Goal: Task Accomplishment & Management: Manage account settings

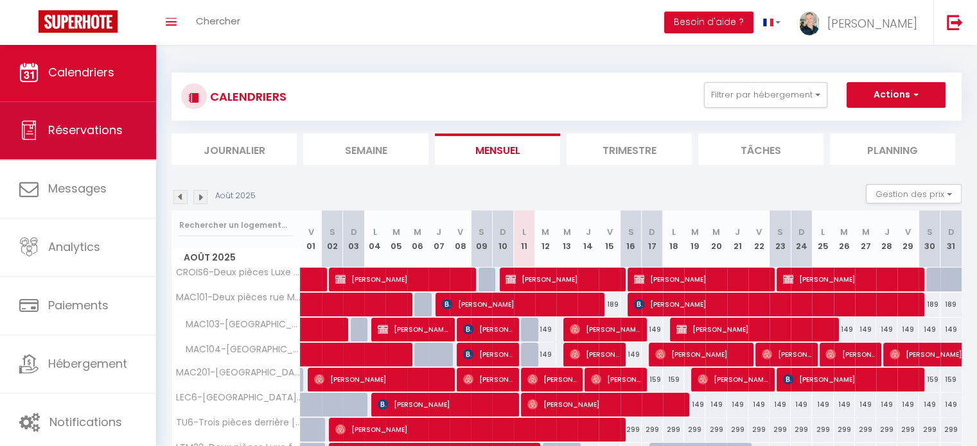
click at [91, 143] on link "Réservations" at bounding box center [78, 130] width 156 height 58
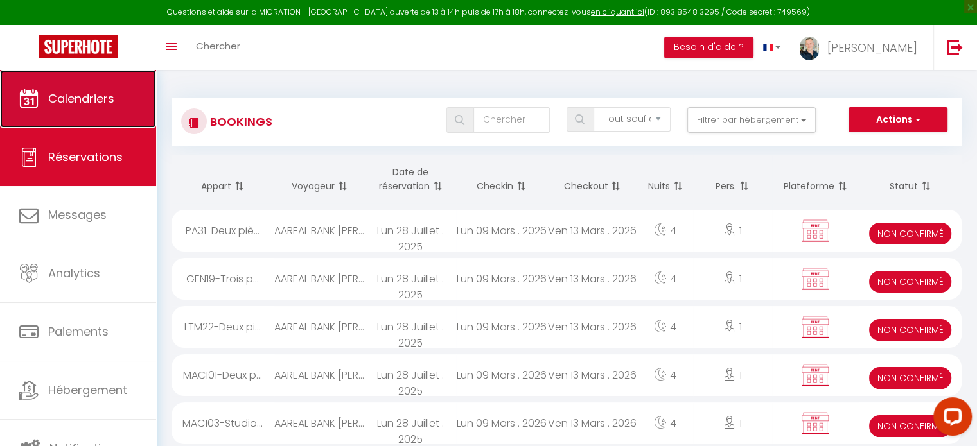
click at [101, 118] on link "Calendriers" at bounding box center [78, 99] width 156 height 58
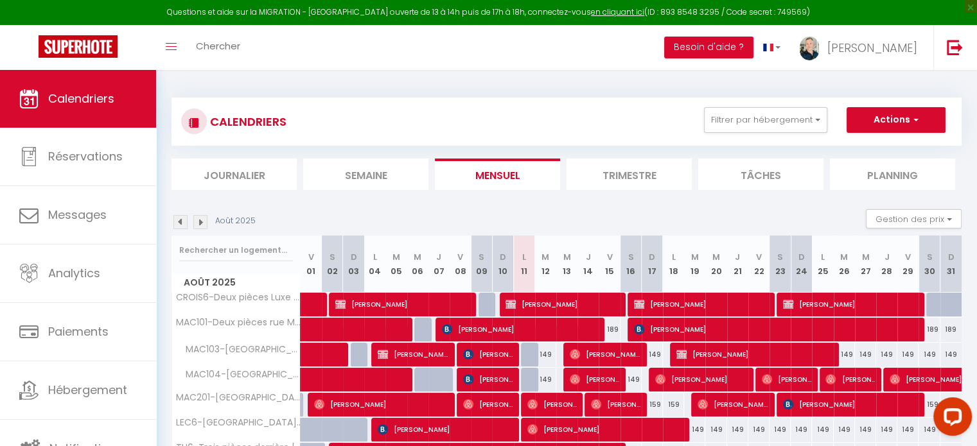
click at [203, 223] on img at bounding box center [200, 222] width 14 height 14
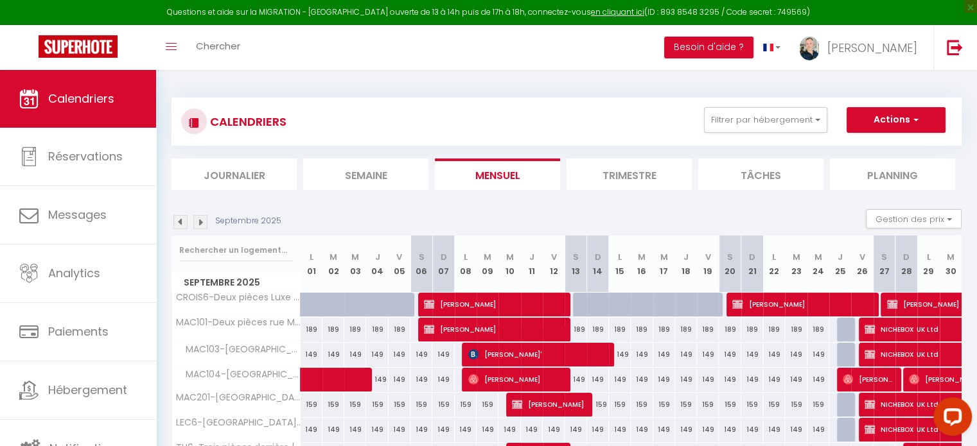
click at [203, 223] on img at bounding box center [200, 222] width 14 height 14
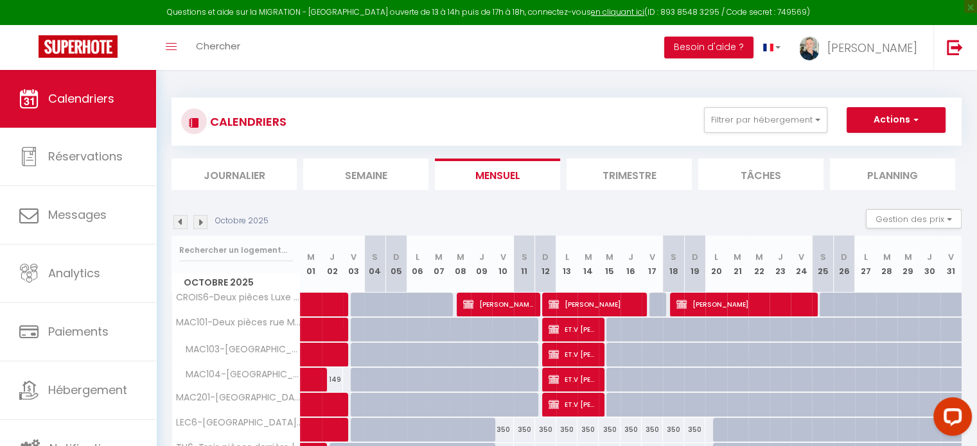
click at [203, 223] on img at bounding box center [200, 222] width 14 height 14
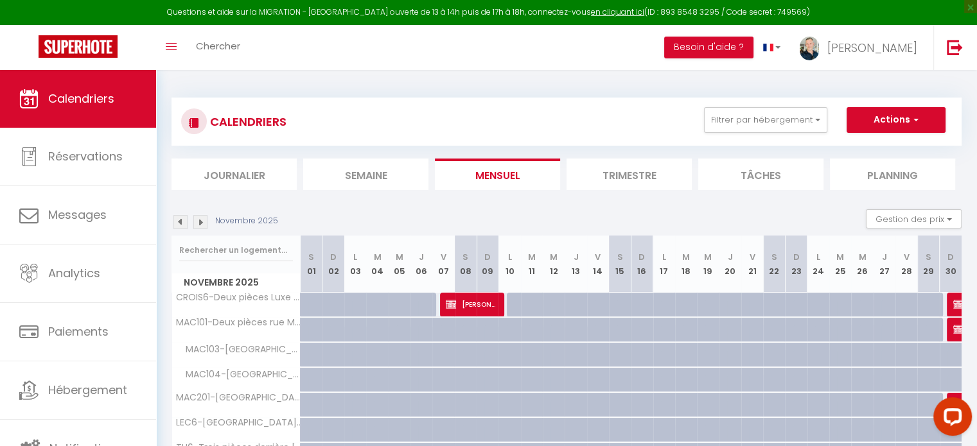
click at [200, 223] on img at bounding box center [200, 222] width 14 height 14
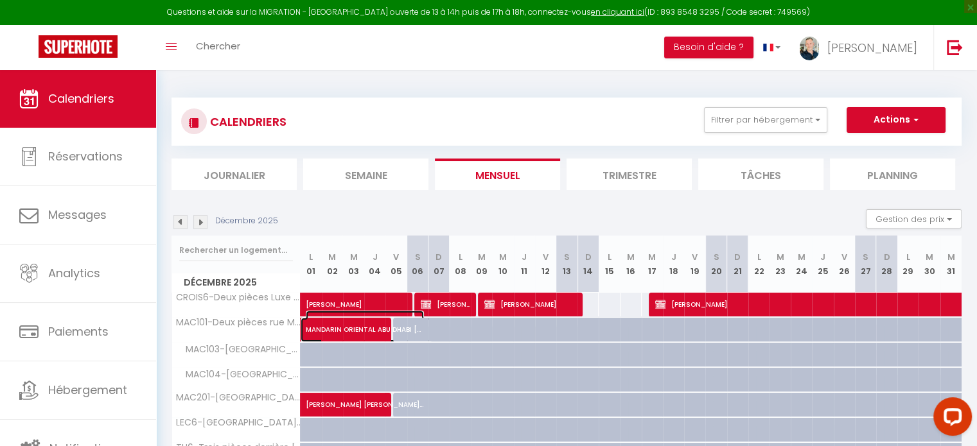
click at [331, 331] on span "MANDARIN ORIENTAL ABU DHABI [PERSON_NAME]" at bounding box center [365, 323] width 118 height 24
select select "KO"
select select "0"
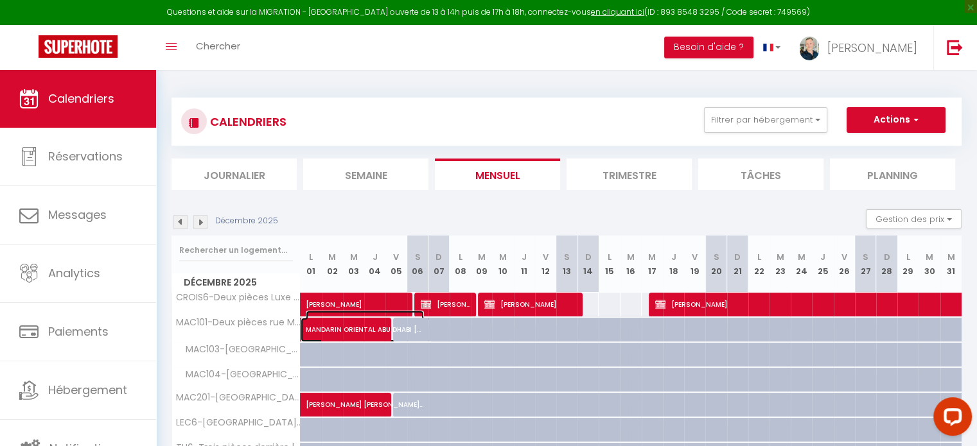
select select "0"
select select
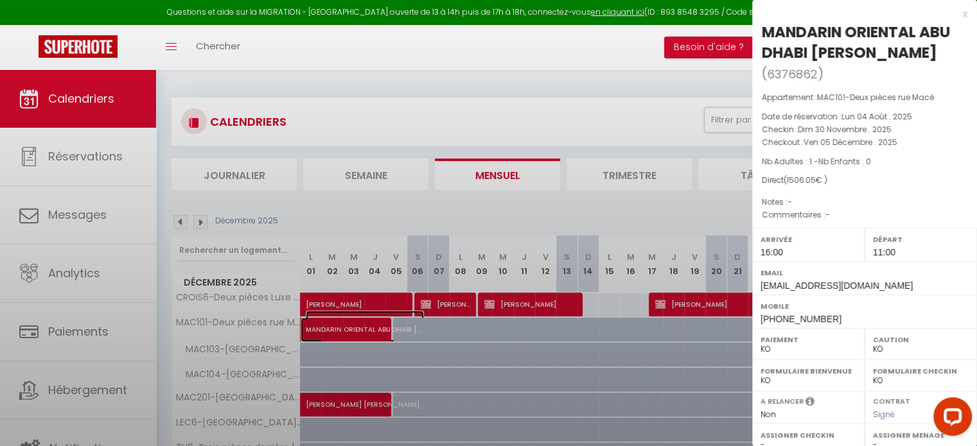
select select "8761"
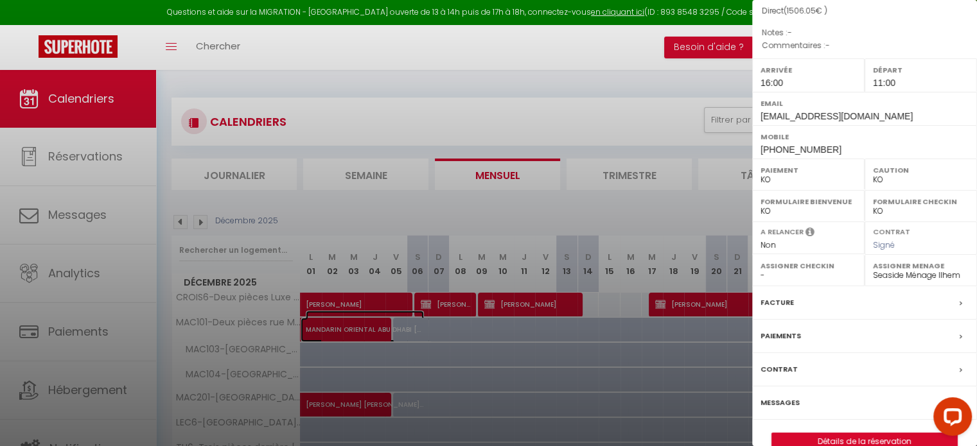
scroll to position [174, 0]
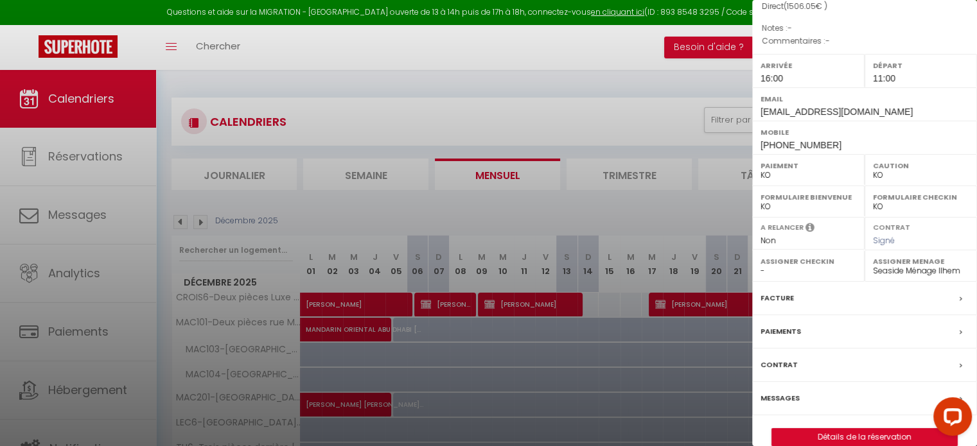
click at [785, 328] on label "Paiements" at bounding box center [780, 331] width 40 height 13
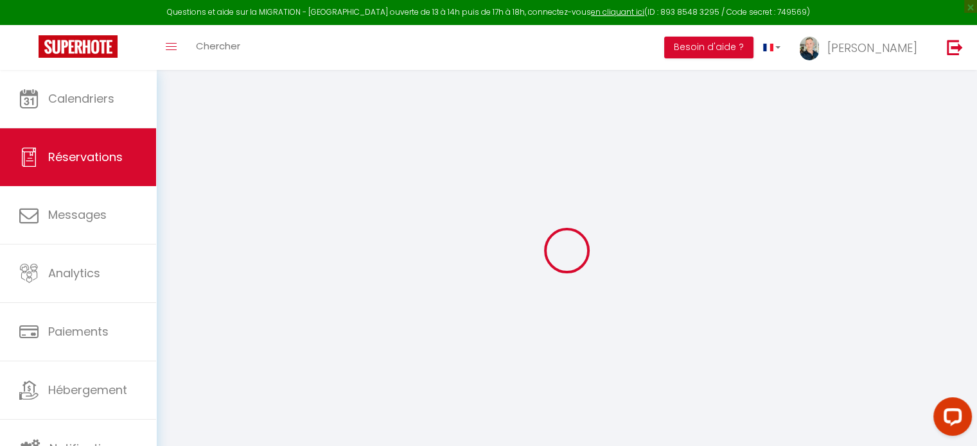
type input "[GEOGRAPHIC_DATA]"
type input "[PERSON_NAME]"
type input "[EMAIL_ADDRESS][DOMAIN_NAME]"
type input "[PHONE_NUMBER]"
type input "[GEOGRAPHIC_DATA]"
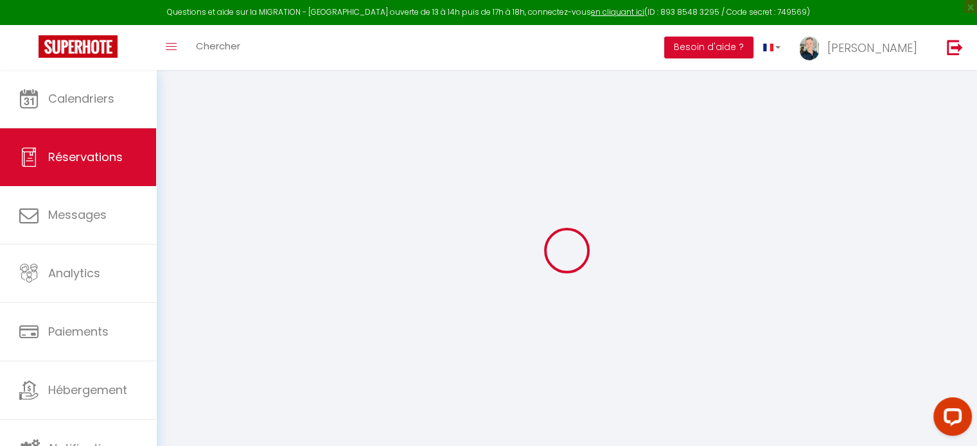
type input "[GEOGRAPHIC_DATA]"
select select "AE"
select select "13945"
select select "2"
type input "Dim 30 Novembre 2025"
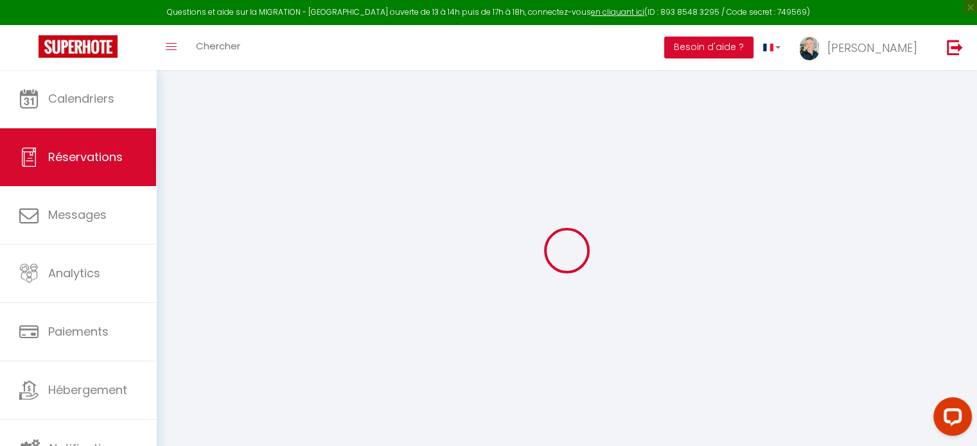
select select
type input "Ven 05 Décembre 2025"
select select
type input "1"
select select "10"
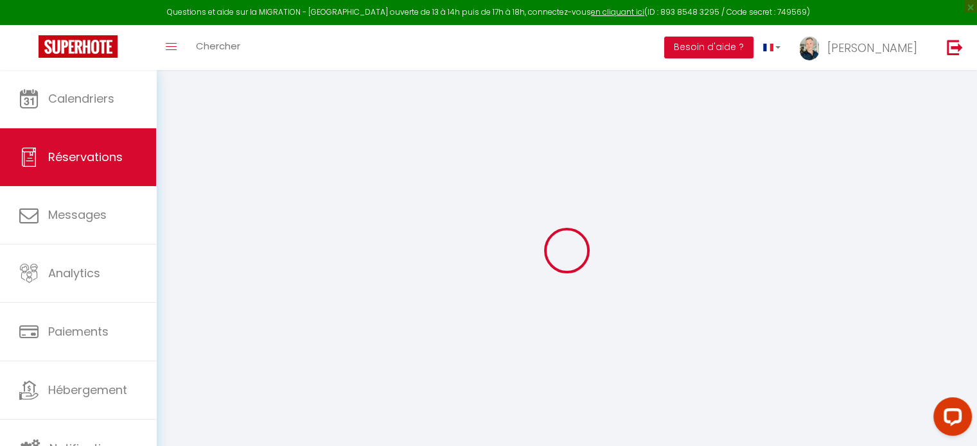
select select
type input "1500"
checkbox input "false"
type input "1506.05"
type input "0"
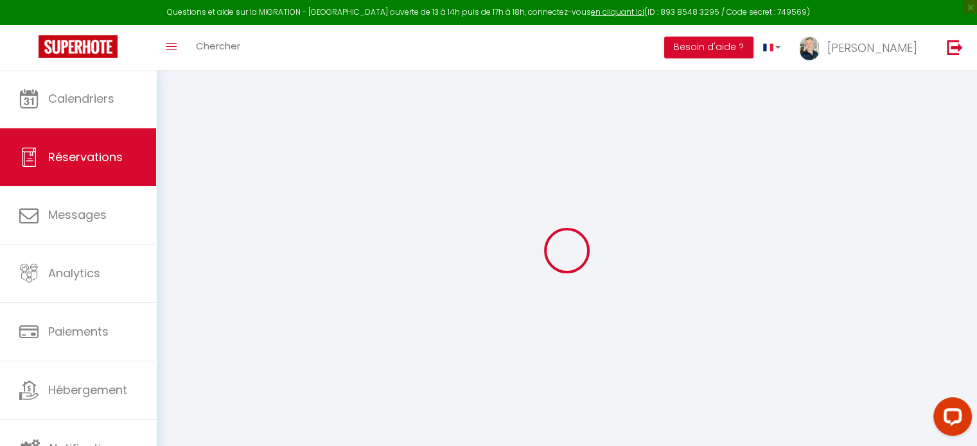
type input "0"
select select
select select "14"
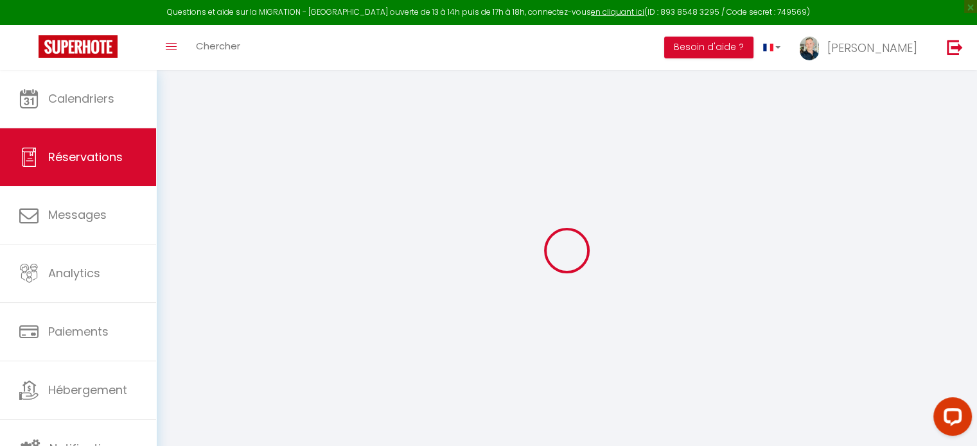
checkbox input "false"
select select
checkbox input "false"
select select
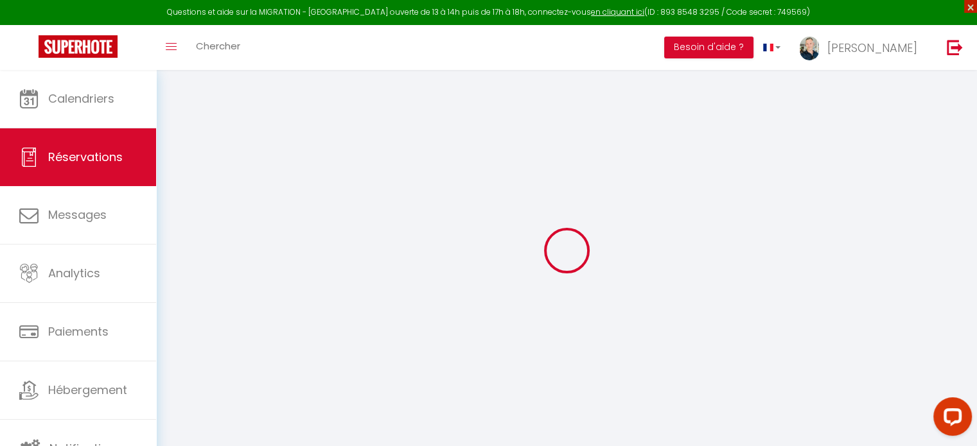
select select
checkbox input "false"
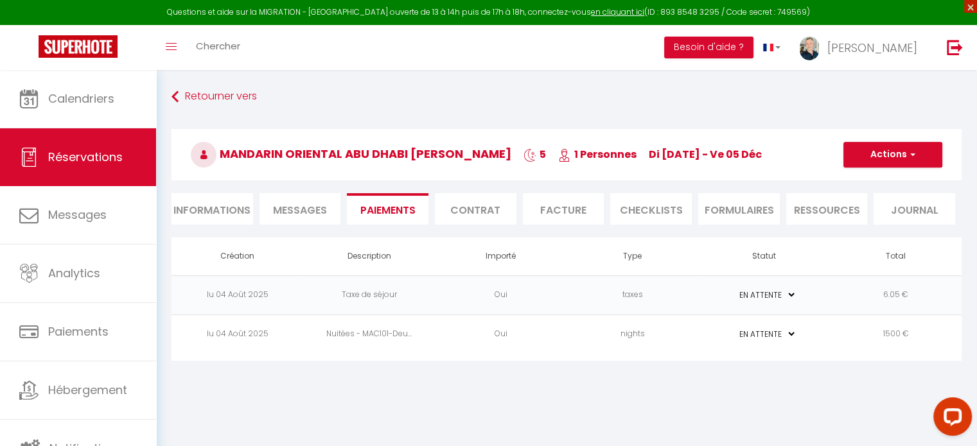
click at [970, 6] on span "×" at bounding box center [970, 6] width 13 height 13
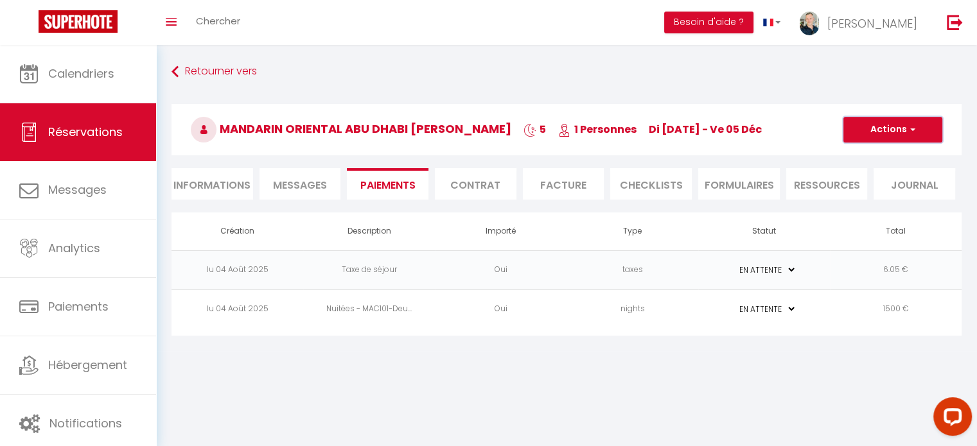
click at [921, 126] on button "Actions" at bounding box center [892, 130] width 99 height 26
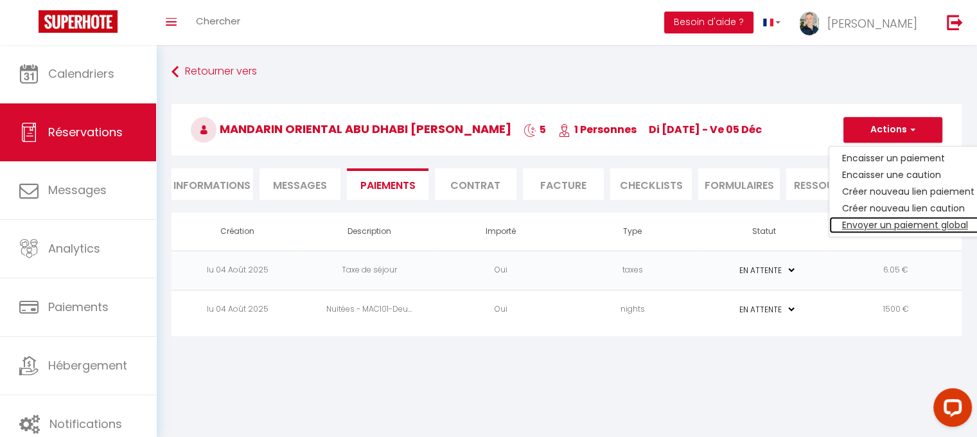
click at [900, 228] on link "Envoyer un paiement global" at bounding box center [908, 224] width 158 height 17
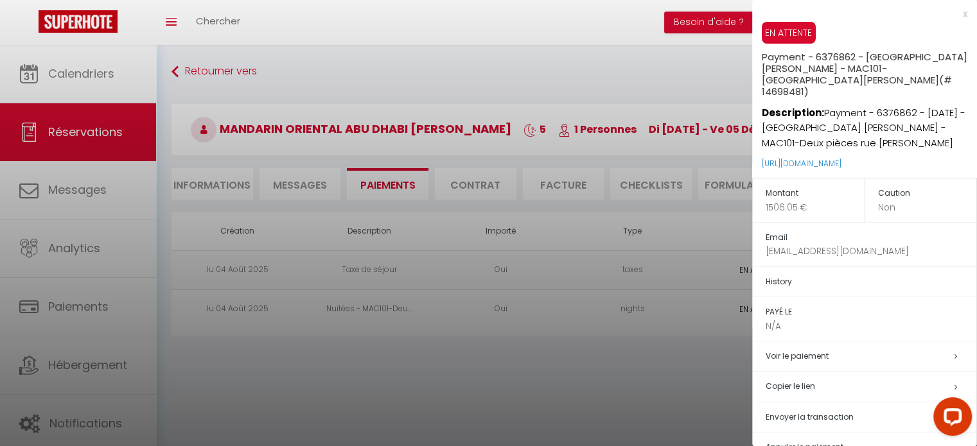
click at [794, 387] on h5 "Copier le lien" at bounding box center [870, 386] width 211 height 15
click at [954, 18] on div "x" at bounding box center [859, 13] width 215 height 15
